Goal: Information Seeking & Learning: Learn about a topic

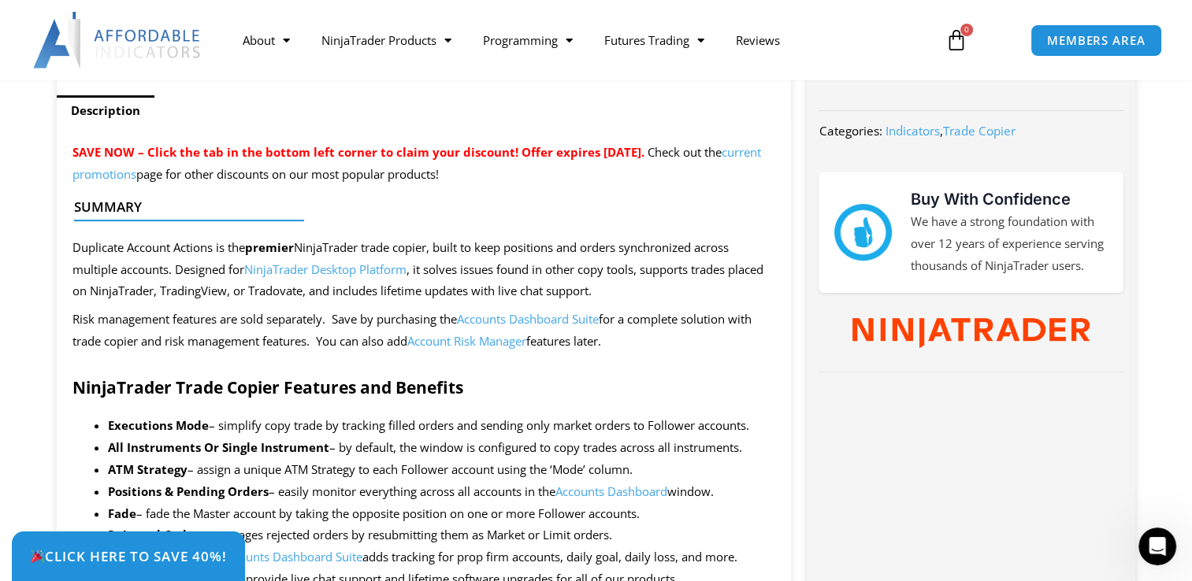
scroll to position [630, 0]
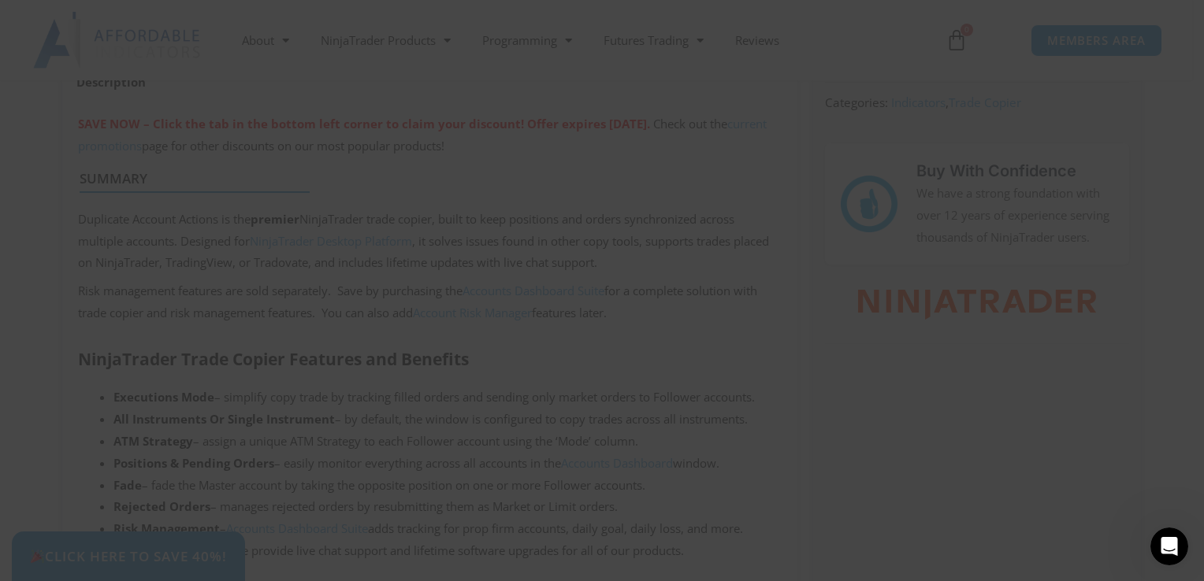
click at [893, 17] on button "Close this module" at bounding box center [904, 12] width 25 height 25
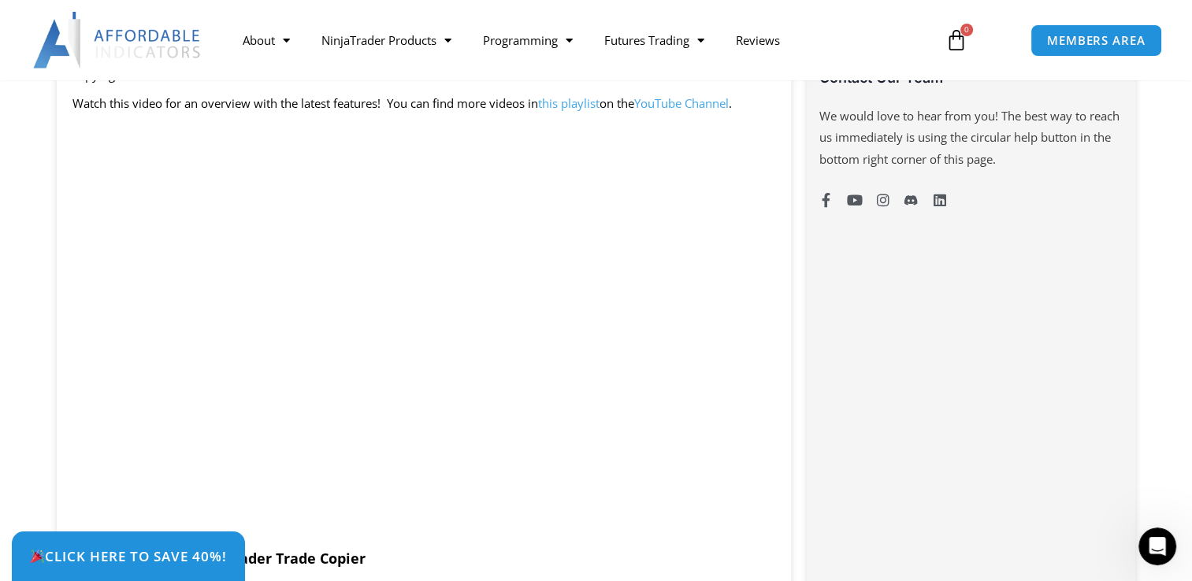
scroll to position [1203, 0]
